Goal: Task Accomplishment & Management: Complete application form

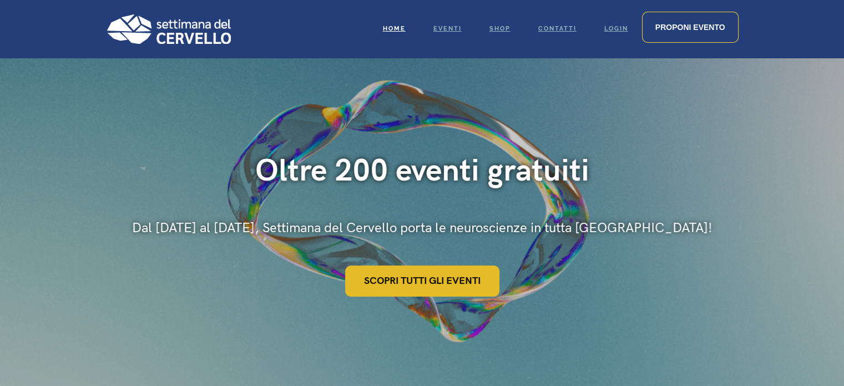
click at [422, 277] on link "Scopri tutti gli eventi" at bounding box center [422, 280] width 154 height 31
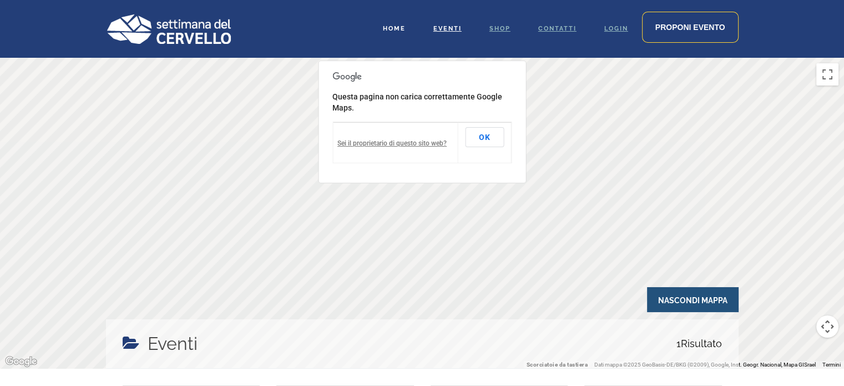
click at [396, 24] on link "Home" at bounding box center [394, 29] width 50 height 58
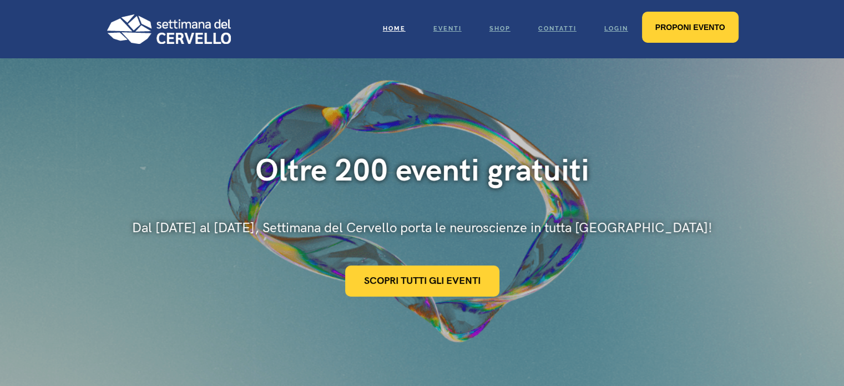
click at [669, 24] on span "Proponi evento" at bounding box center [690, 27] width 70 height 9
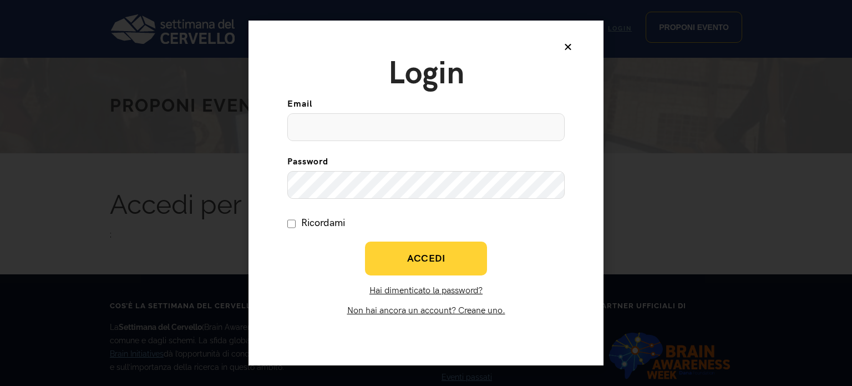
click at [568, 46] on icon at bounding box center [568, 46] width 9 height 9
